Goal: Information Seeking & Learning: Understand process/instructions

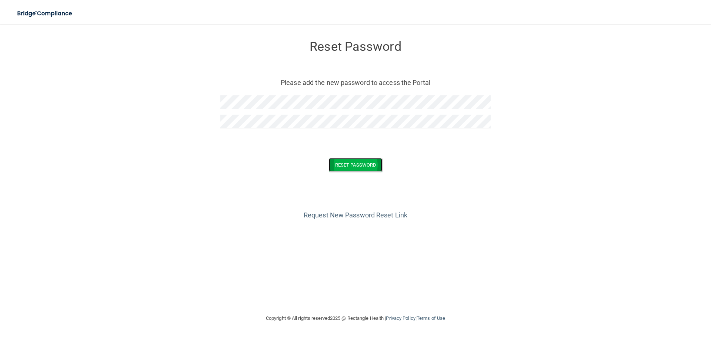
click at [352, 166] on button "Reset Password" at bounding box center [355, 165] width 53 height 14
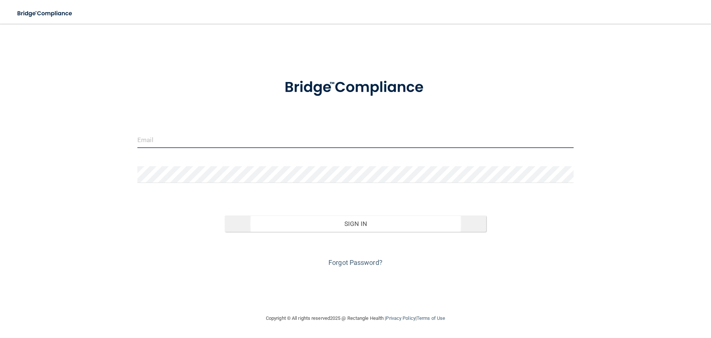
type input "[EMAIL_ADDRESS][DOMAIN_NAME]"
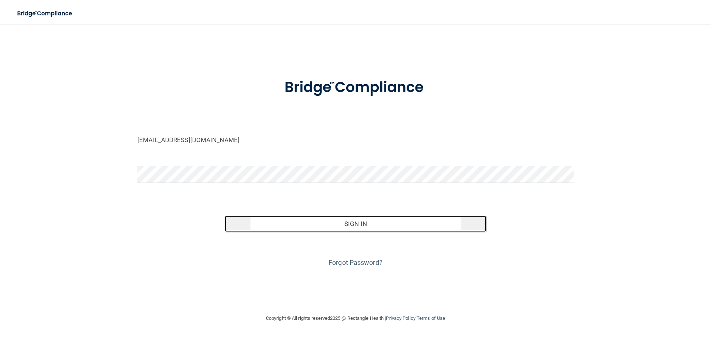
click at [345, 221] on button "Sign In" at bounding box center [356, 223] width 262 height 16
click at [348, 221] on button "Sign In" at bounding box center [356, 223] width 262 height 16
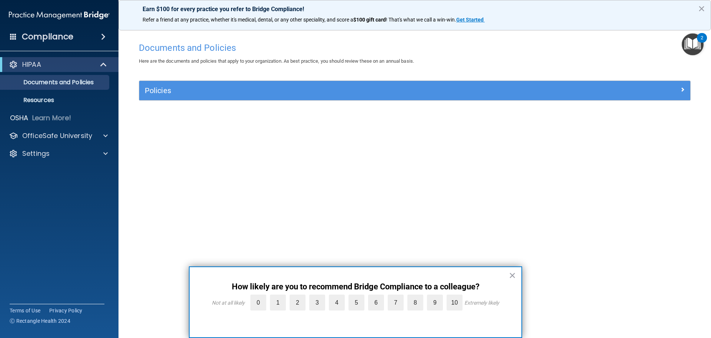
click at [494, 158] on div "Documents and Policies Here are the documents and policies that apply to your o…" at bounding box center [414, 176] width 563 height 275
click at [511, 274] on button "×" at bounding box center [512, 275] width 7 height 12
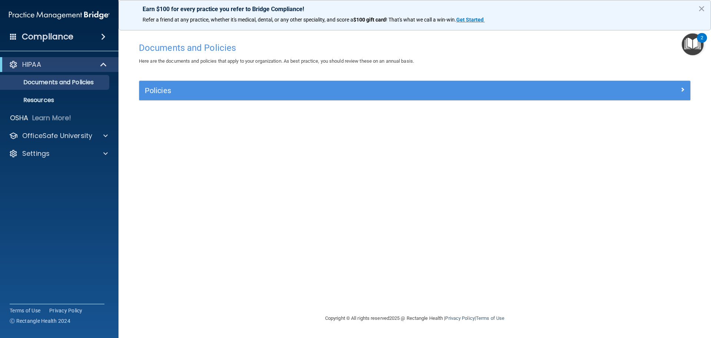
click at [413, 192] on div "Documents and Policies Here are the documents and policies that apply to your o…" at bounding box center [414, 176] width 563 height 275
click at [82, 83] on p "Documents and Policies" at bounding box center [55, 82] width 101 height 7
click at [47, 98] on p "Resources" at bounding box center [55, 99] width 101 height 7
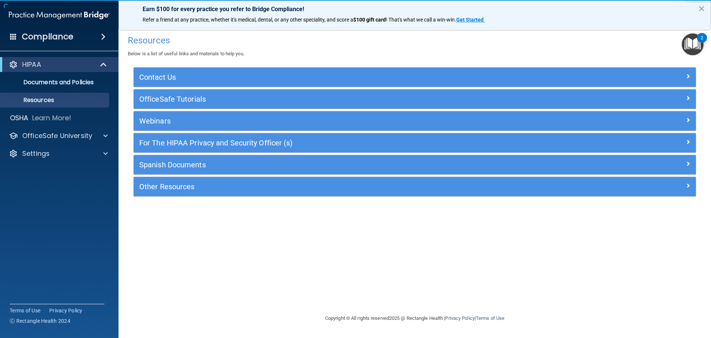
click at [293, 252] on div "Resources Below is a list of useful links and materials to help you. Contact Us…" at bounding box center [414, 168] width 563 height 275
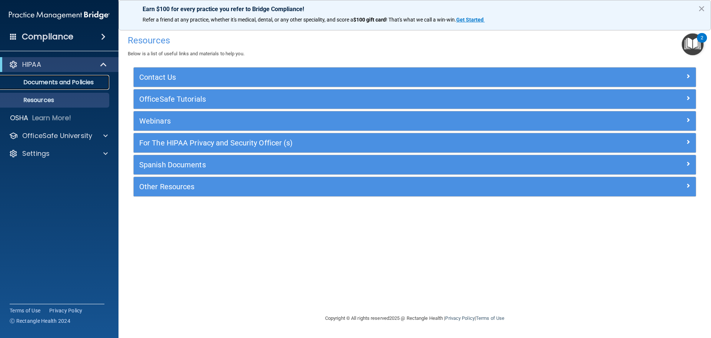
click at [68, 79] on p "Documents and Policies" at bounding box center [55, 82] width 101 height 7
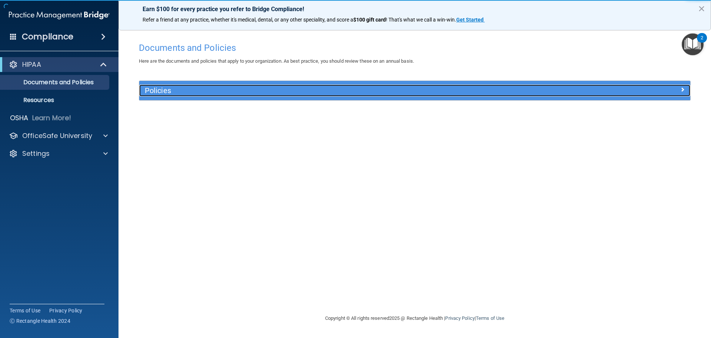
click at [170, 92] on h5 "Policies" at bounding box center [346, 90] width 402 height 8
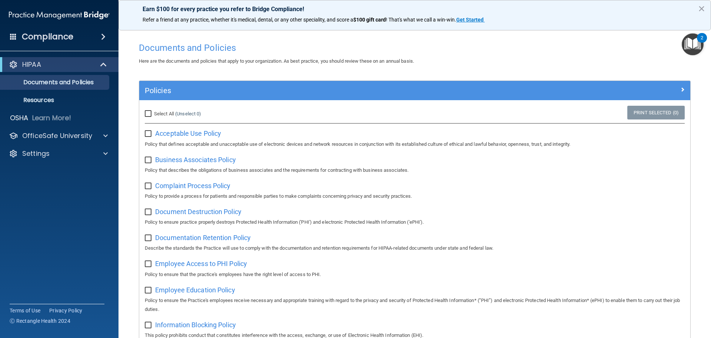
click at [62, 35] on h4 "Compliance" at bounding box center [48, 36] width 52 height 10
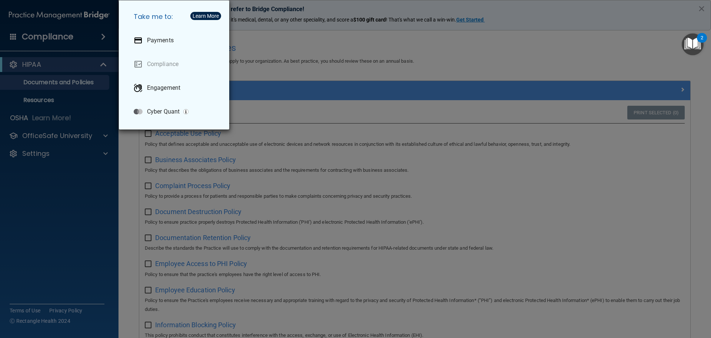
click at [46, 100] on div "Take me to: Payments Compliance Engagement Cyber Quant" at bounding box center [355, 169] width 711 height 338
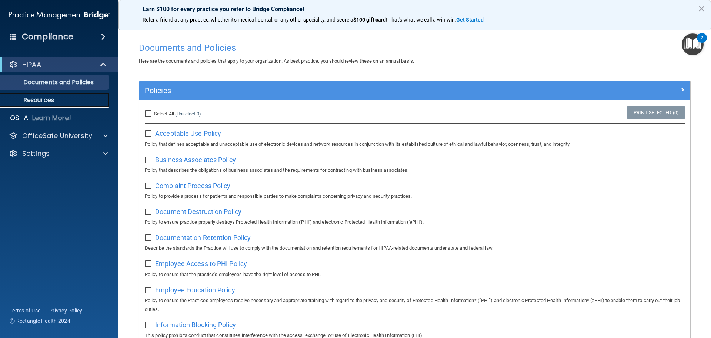
click at [46, 100] on p "Resources" at bounding box center [55, 99] width 101 height 7
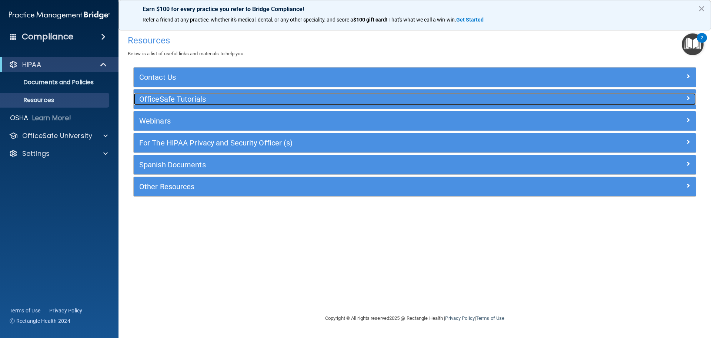
click at [212, 97] on h5 "OfficeSafe Tutorials" at bounding box center [344, 99] width 411 height 8
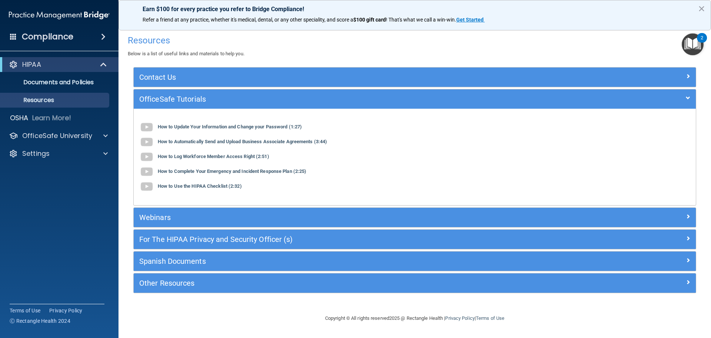
click at [462, 123] on div "How to Update Your Information and Change your Password (1:27)" at bounding box center [414, 127] width 551 height 15
